Goal: Navigation & Orientation: Find specific page/section

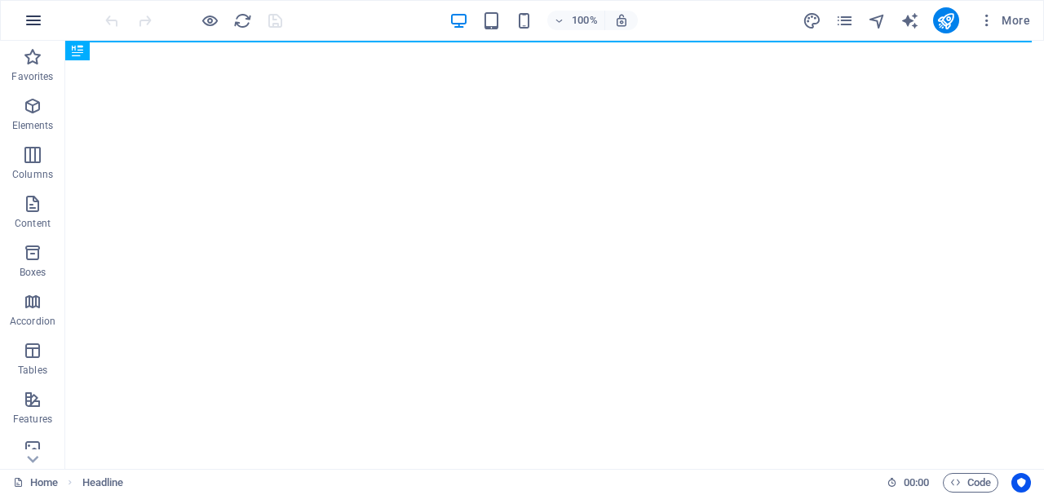
click at [27, 17] on icon "button" at bounding box center [34, 21] width 20 height 20
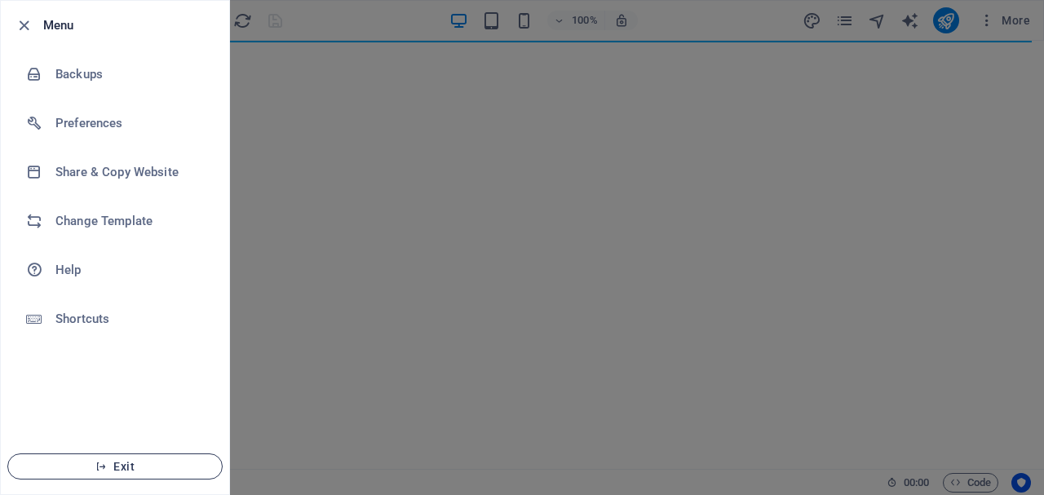
click at [92, 469] on span "Exit" at bounding box center [115, 466] width 188 height 13
